Goal: Task Accomplishment & Management: Use online tool/utility

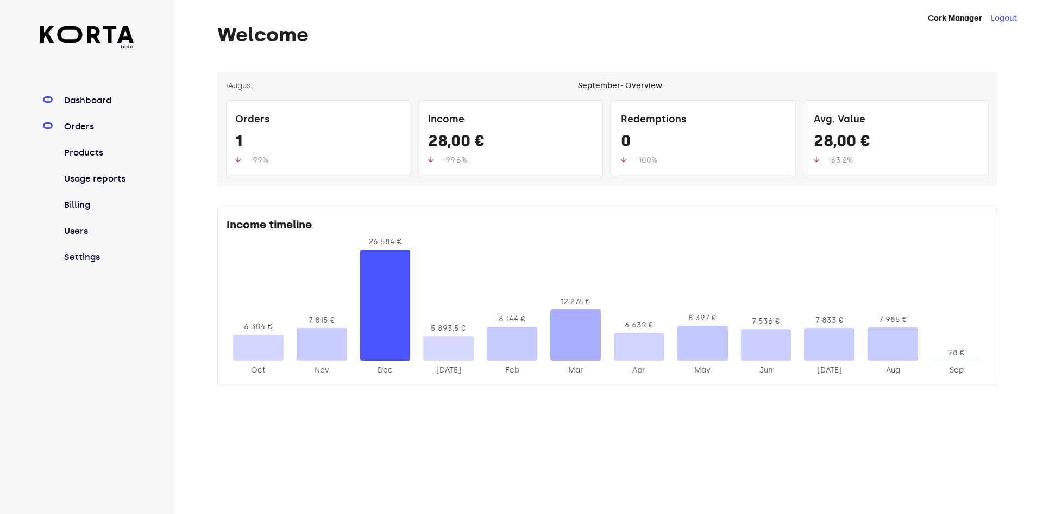
click at [88, 122] on link "Orders" at bounding box center [98, 126] width 72 height 13
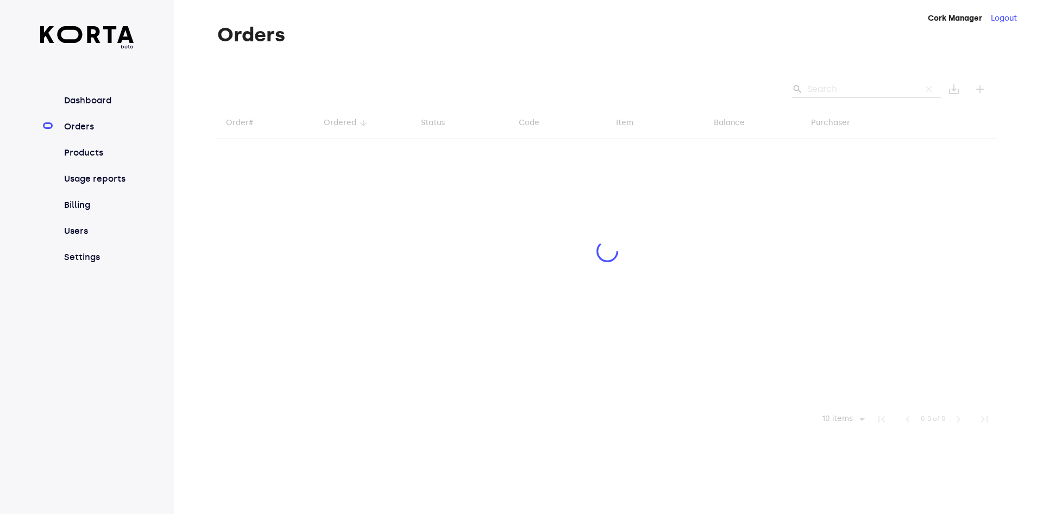
click at [851, 91] on div at bounding box center [607, 252] width 780 height 361
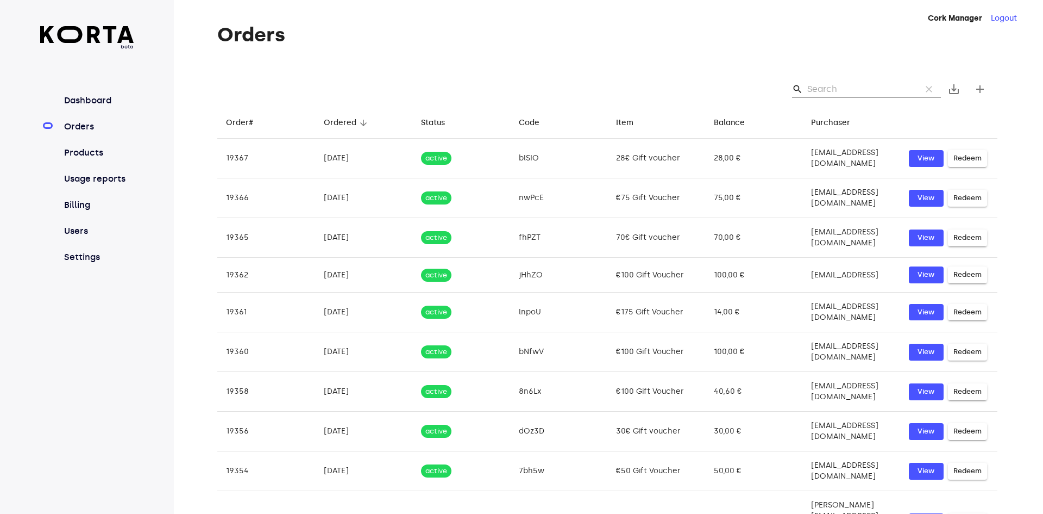
click at [828, 90] on input "Search" at bounding box center [860, 88] width 105 height 17
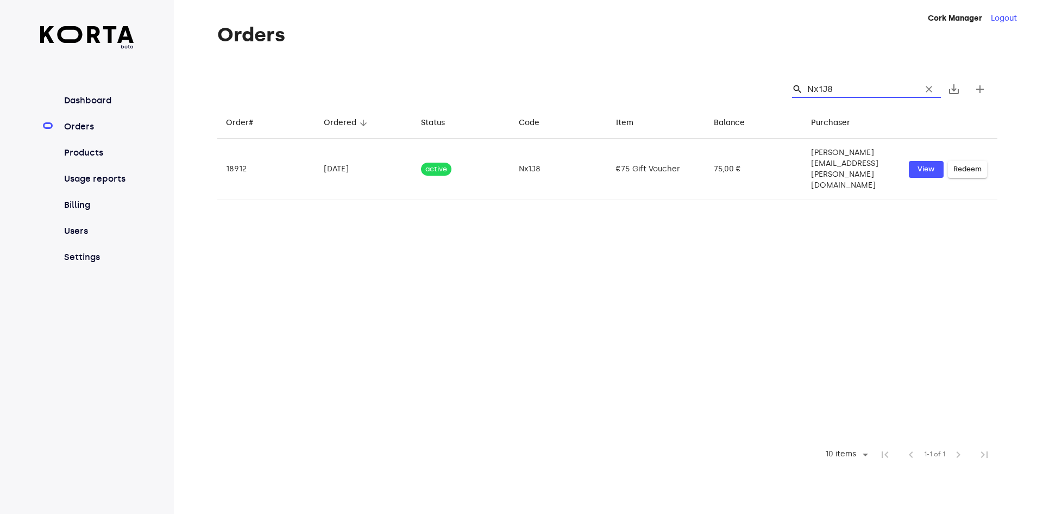
type input "Nx1J8"
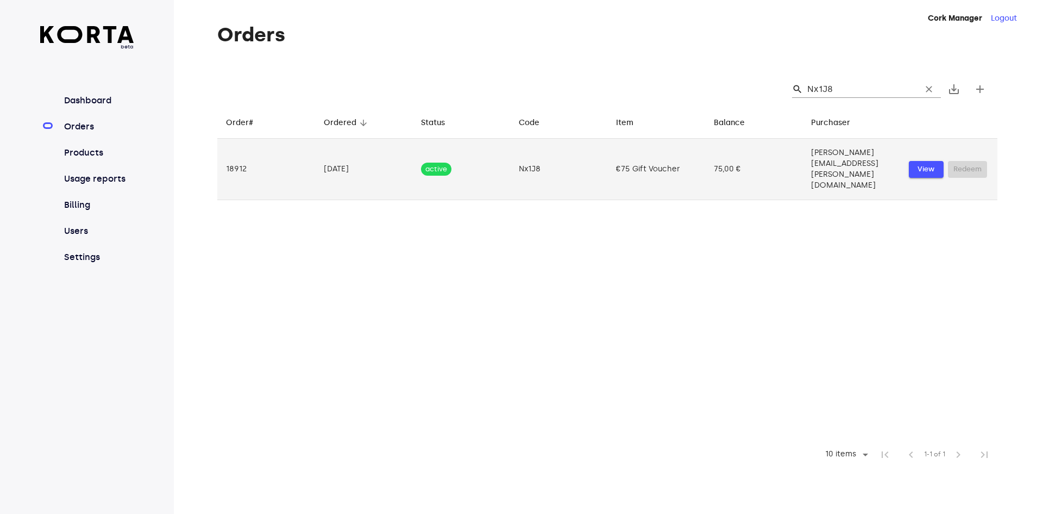
click at [933, 163] on span "View" at bounding box center [927, 169] width 24 height 13
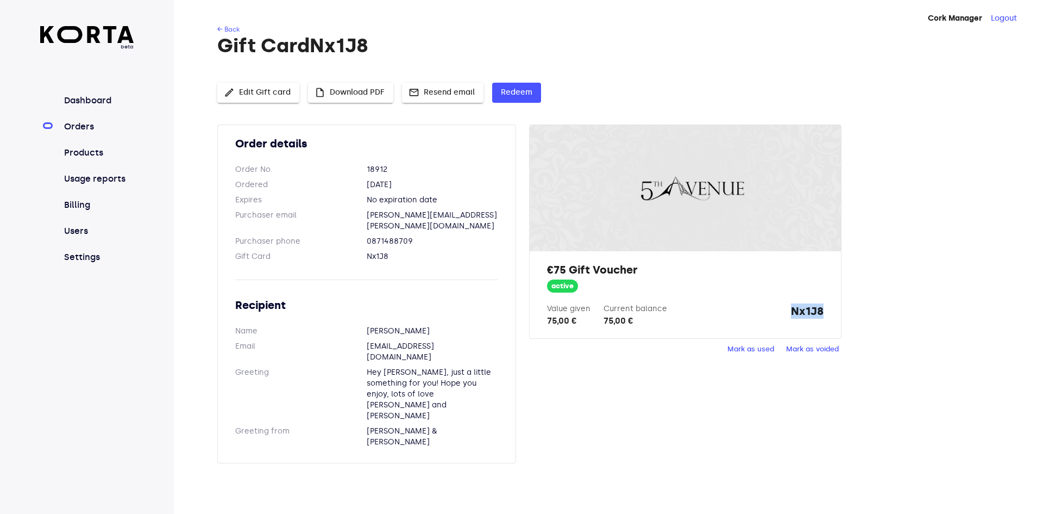
drag, startPoint x: 793, startPoint y: 309, endPoint x: 822, endPoint y: 313, distance: 29.1
click at [822, 313] on strong "Nx1J8" at bounding box center [807, 315] width 33 height 24
copy strong "Nx1J8"
click at [508, 93] on span "Redeem" at bounding box center [517, 93] width 32 height 14
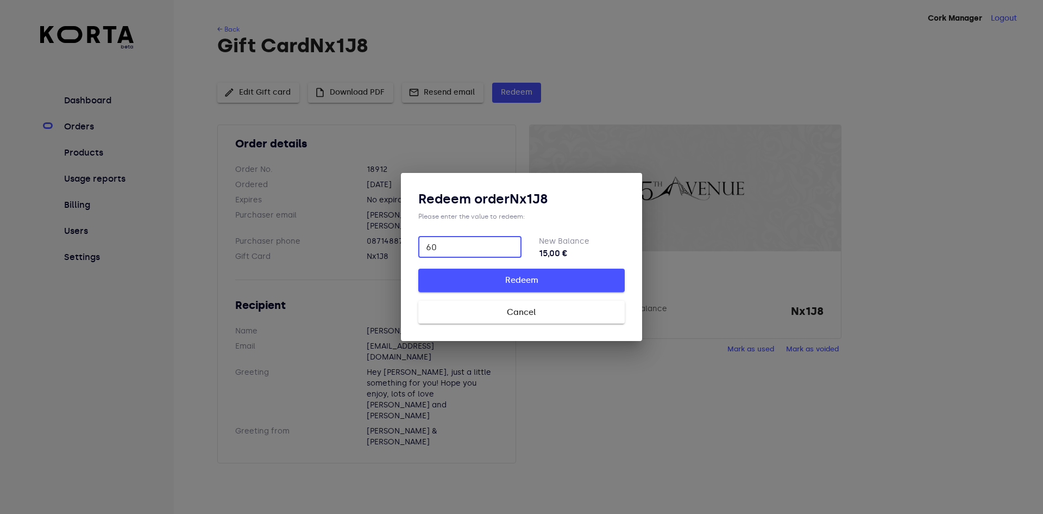
type input "60"
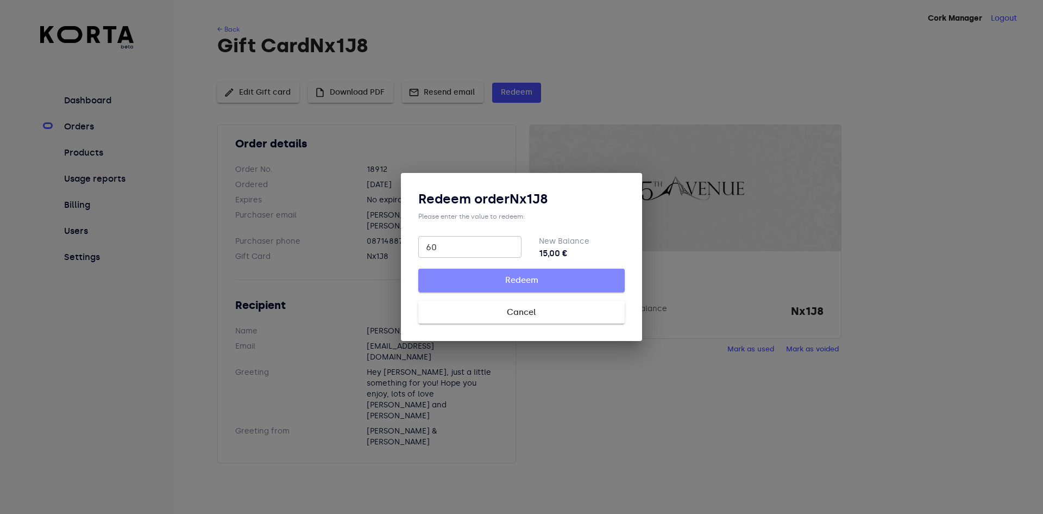
click at [495, 280] on span "Redeem" at bounding box center [522, 280] width 172 height 14
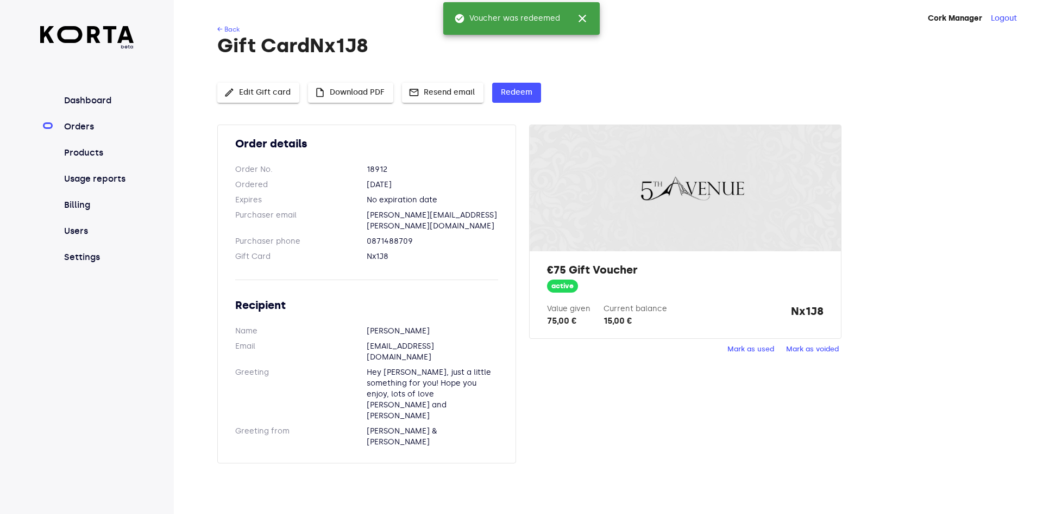
click at [779, 82] on div "← Back Gift Card Nx1J8 edit Edit Gift card insert_drive_file Download PDF mail …" at bounding box center [591, 250] width 835 height 452
